Goal: Task Accomplishment & Management: Manage account settings

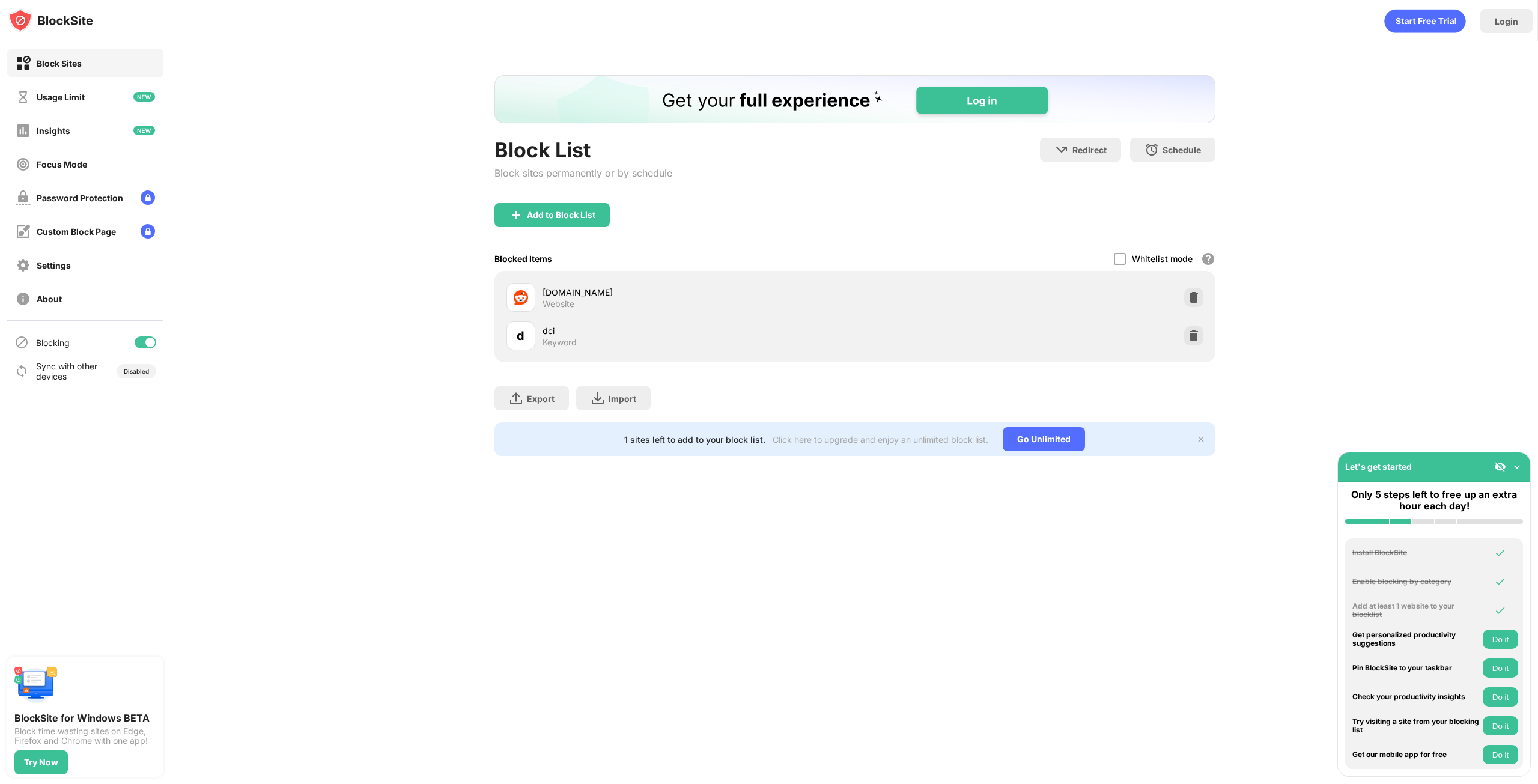
click at [554, 154] on div "Block List" at bounding box center [584, 149] width 178 height 25
click at [552, 211] on div "Add to Block List" at bounding box center [561, 216] width 68 height 10
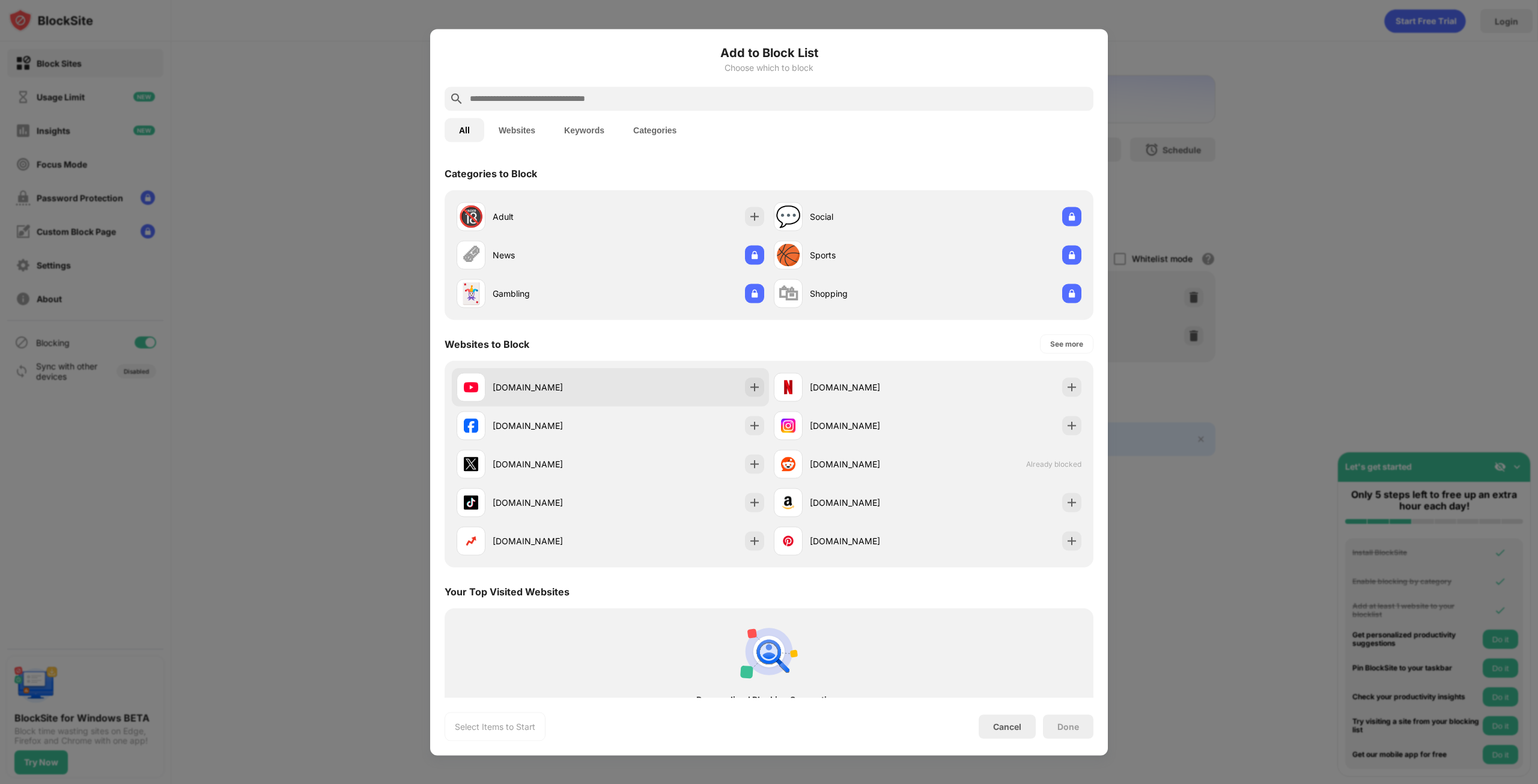
click at [685, 385] on div "[DOMAIN_NAME]" at bounding box center [610, 387] width 317 height 39
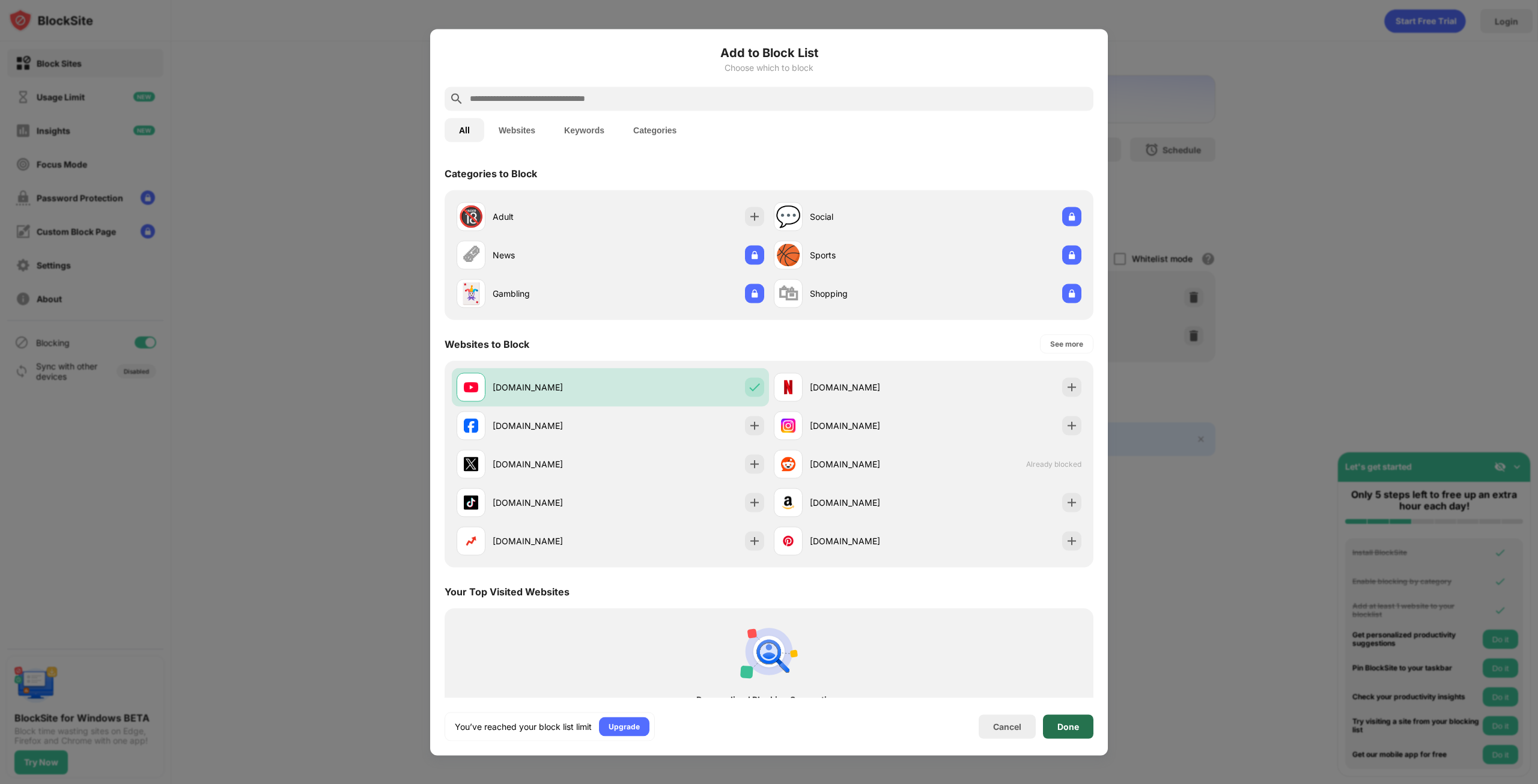
click at [1073, 730] on div "Done" at bounding box center [1068, 727] width 22 height 10
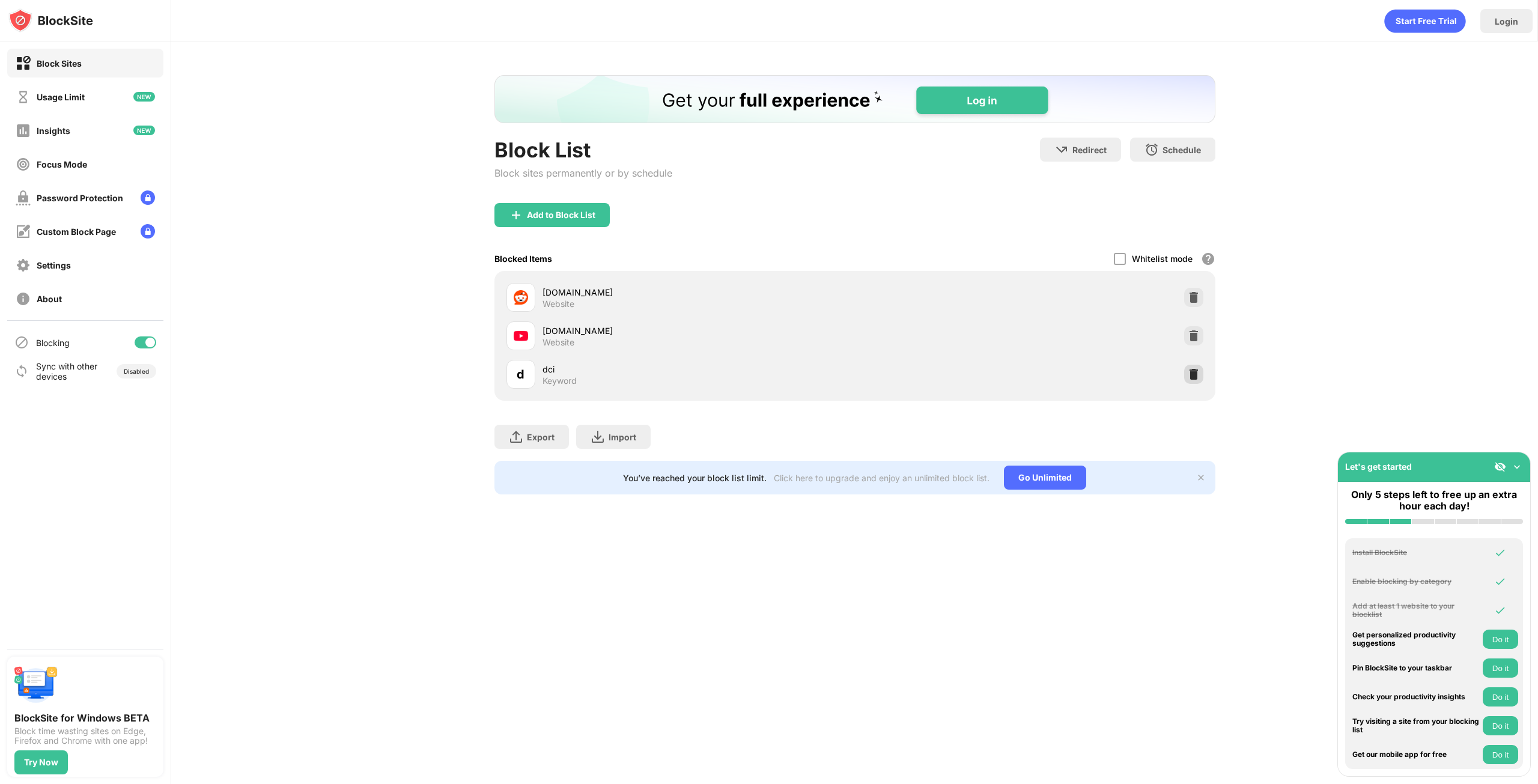
click at [1196, 373] on img at bounding box center [1194, 374] width 12 height 12
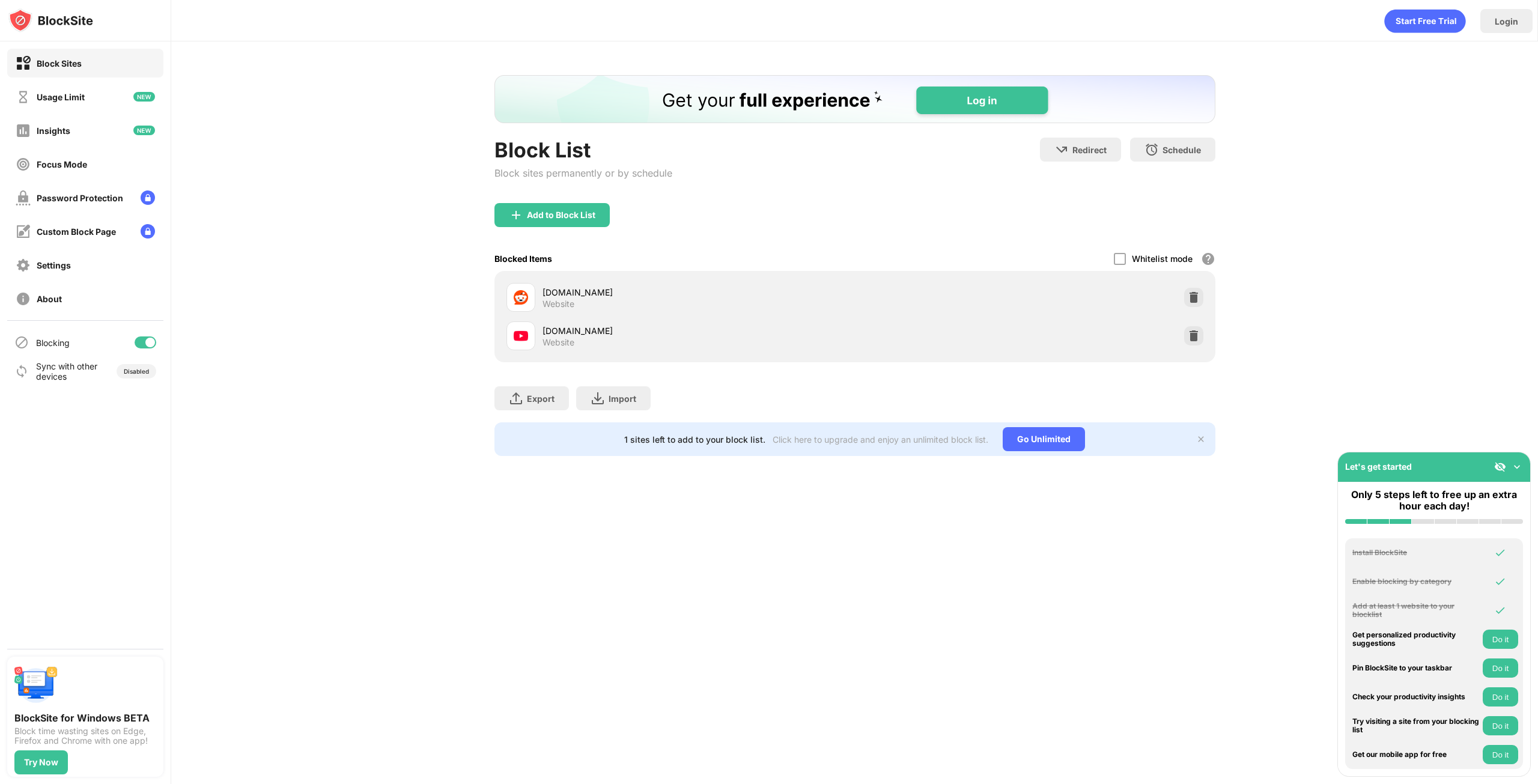
click at [526, 203] on div "Block List Block sites permanently or by schedule Redirect Choose a site to be …" at bounding box center [855, 265] width 721 height 381
click at [534, 207] on div "Add to Block List" at bounding box center [552, 215] width 116 height 24
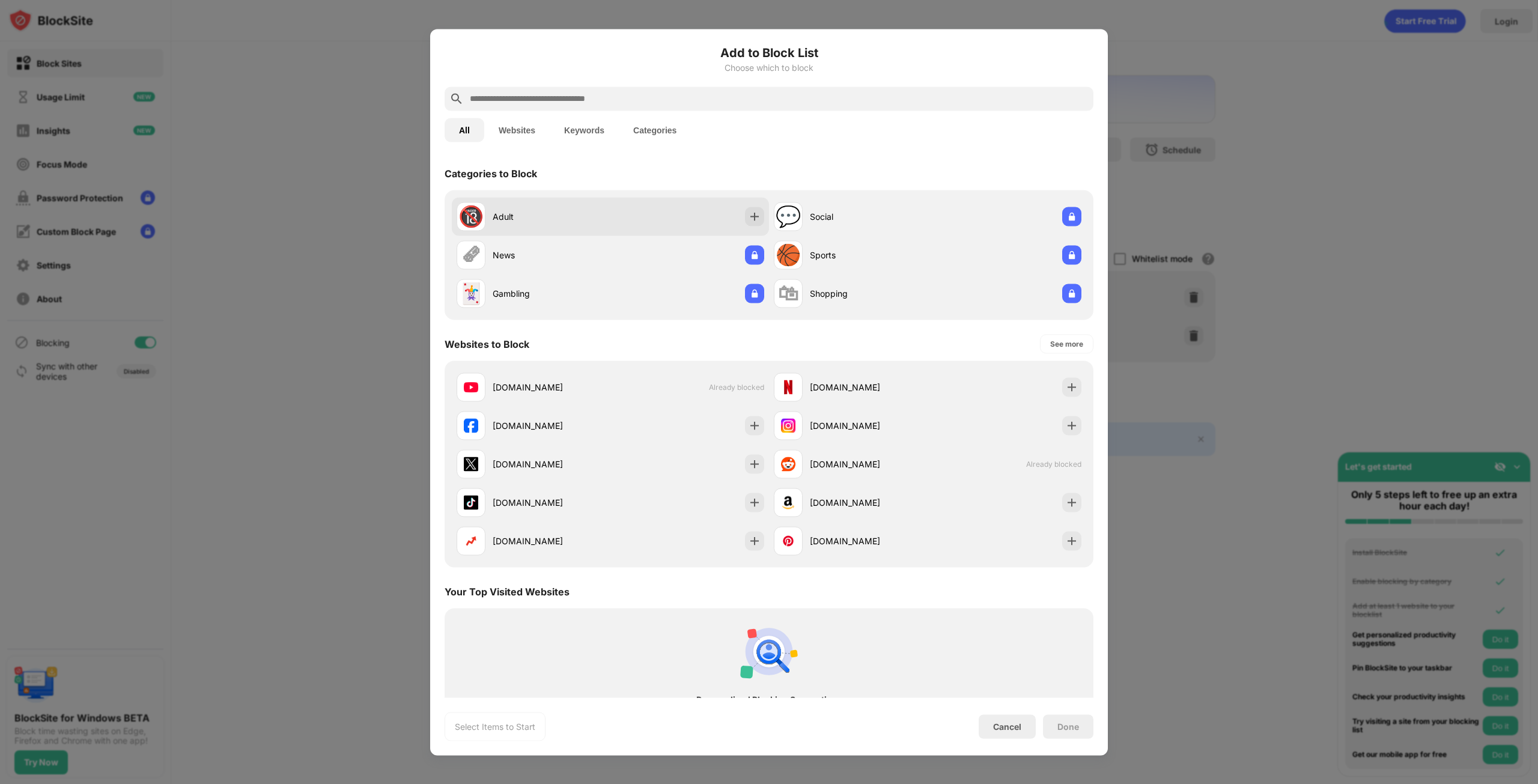
click at [705, 199] on div "🔞 Adult" at bounding box center [610, 216] width 317 height 39
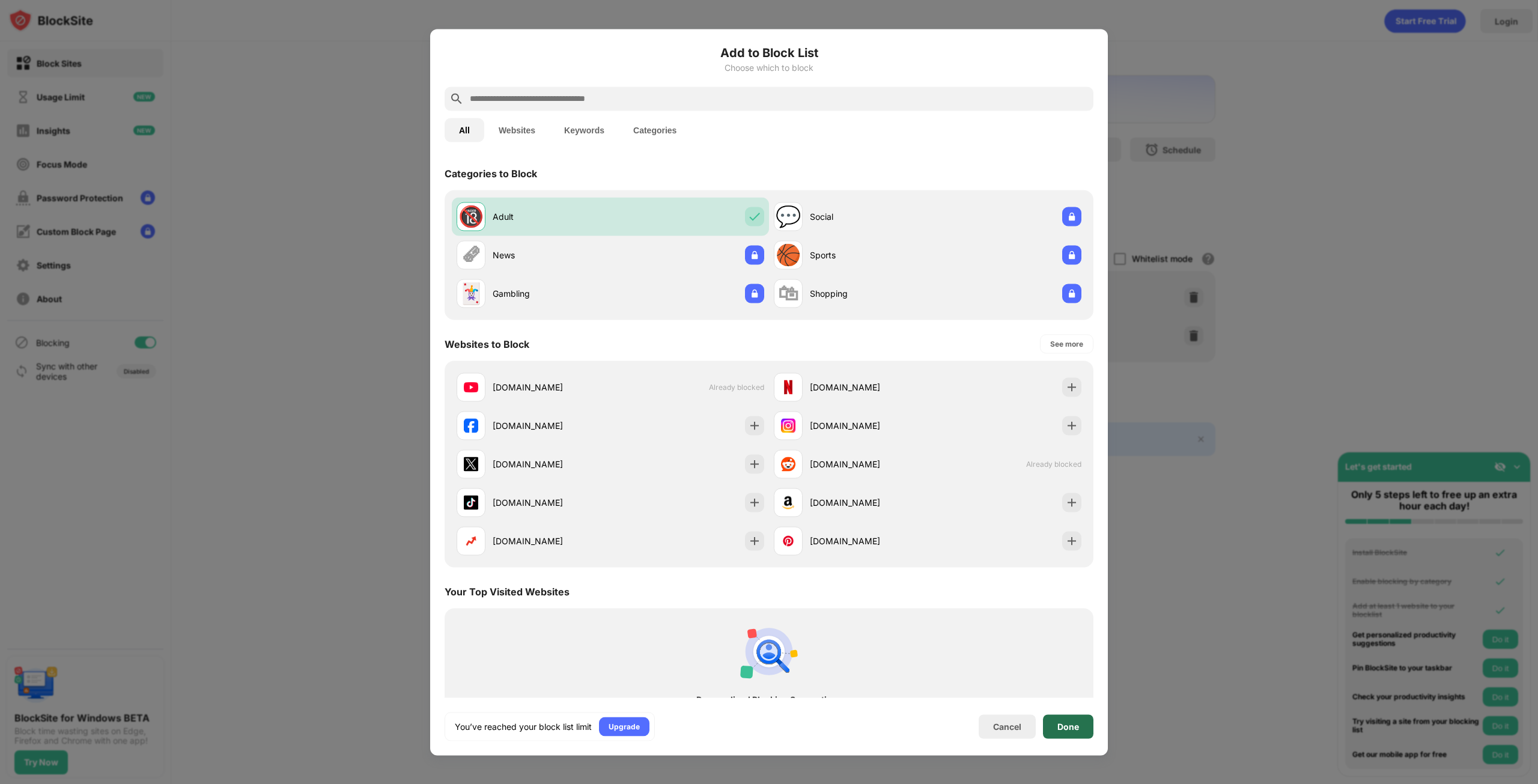
click at [1070, 727] on div "Done" at bounding box center [1068, 727] width 22 height 10
